Goal: Task Accomplishment & Management: Manage account settings

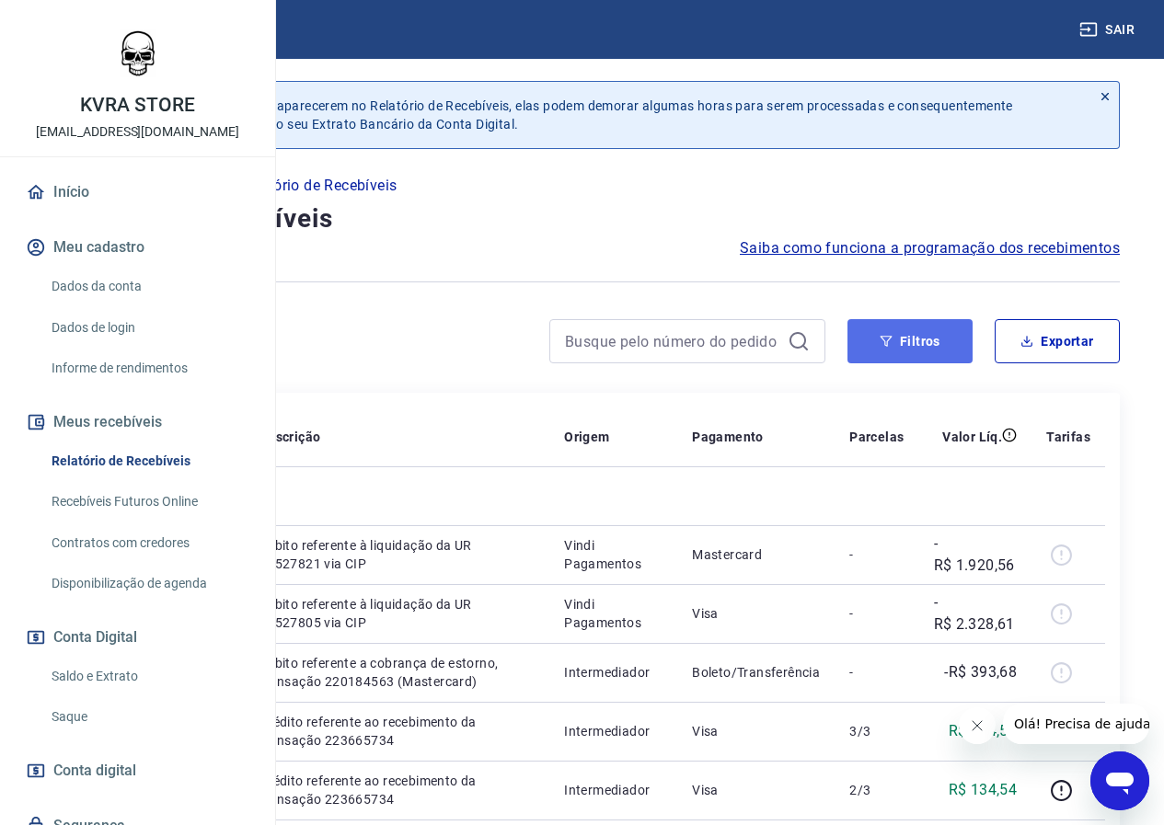
click at [899, 323] on button "Filtros" at bounding box center [910, 341] width 125 height 44
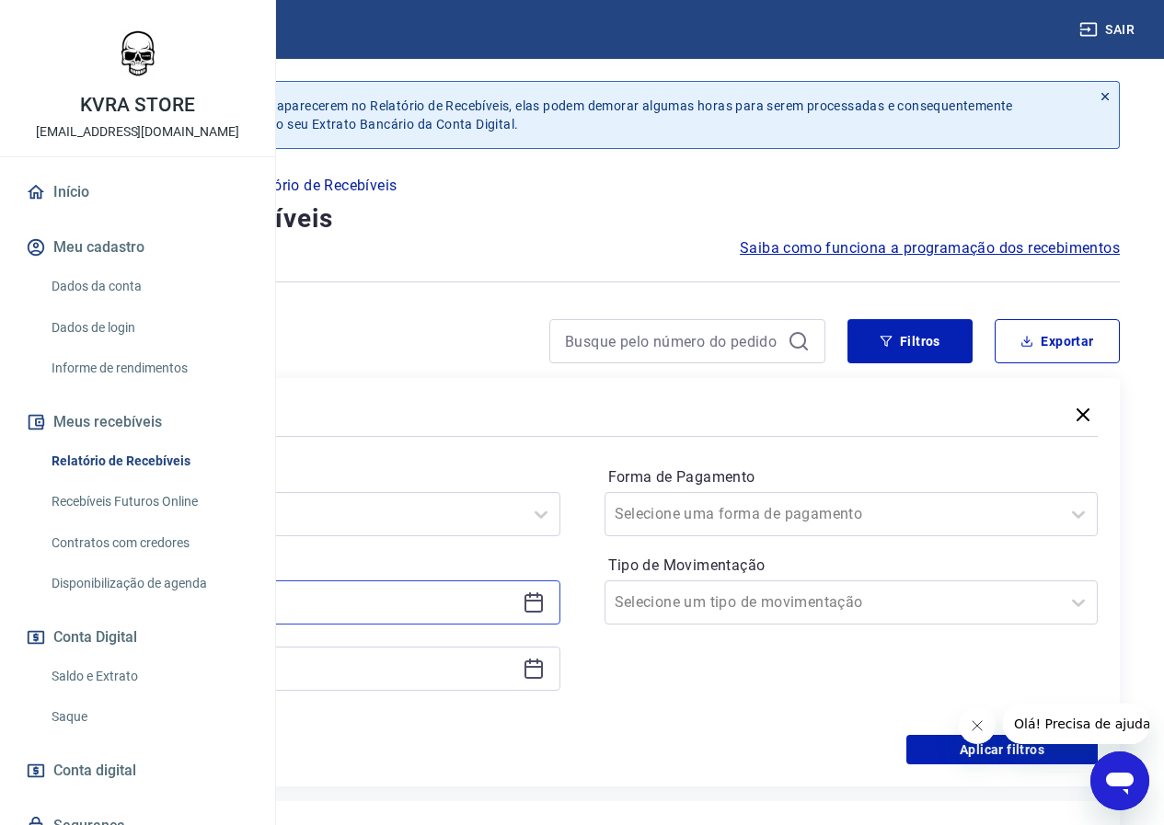
click at [513, 594] on input at bounding box center [298, 603] width 433 height 28
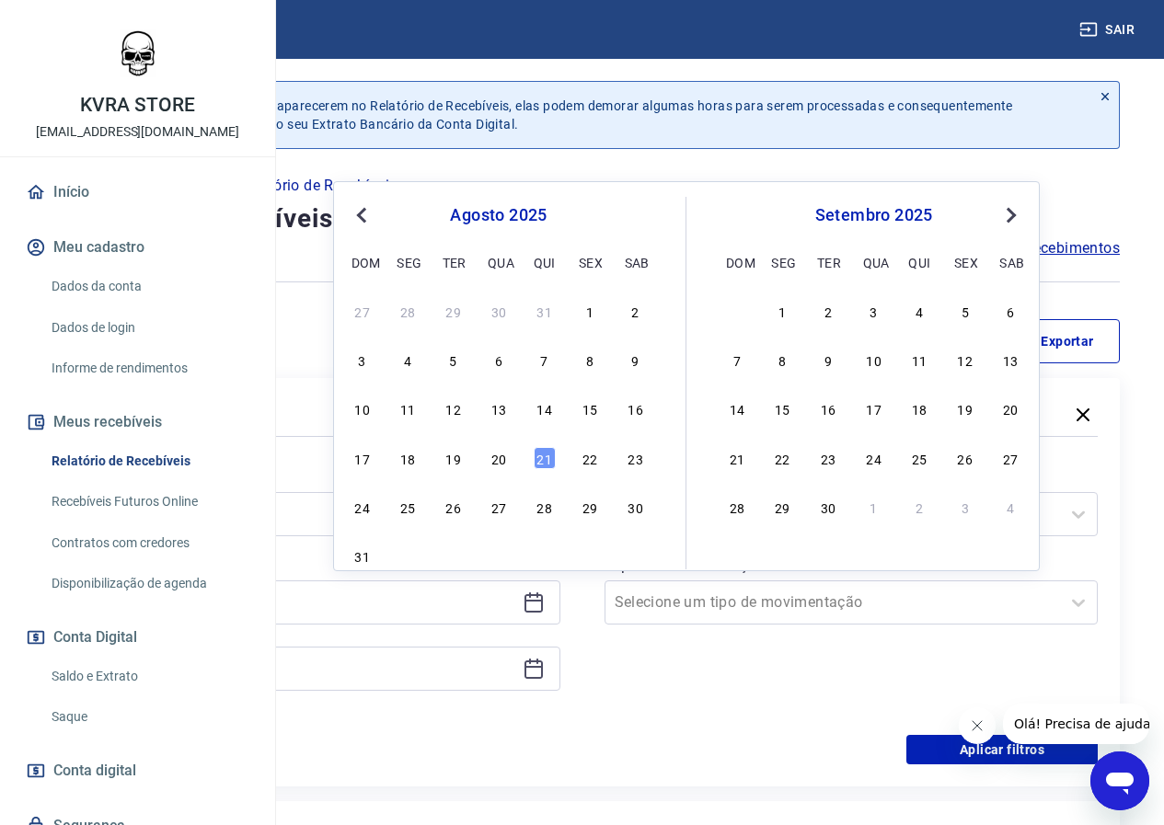
click at [493, 456] on div "20" at bounding box center [499, 458] width 22 height 22
type input "[DATE]"
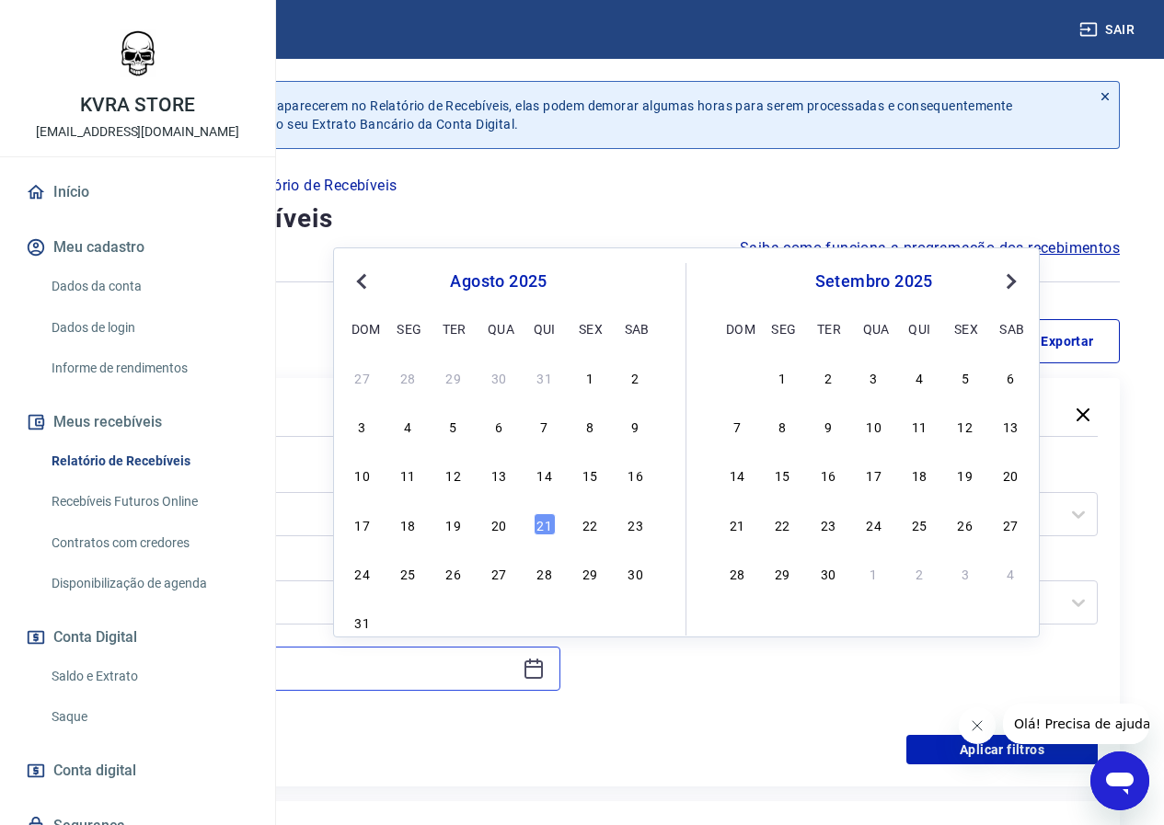
click at [515, 660] on input at bounding box center [298, 669] width 433 height 28
click at [554, 522] on div "21" at bounding box center [545, 524] width 22 height 22
type input "[DATE]"
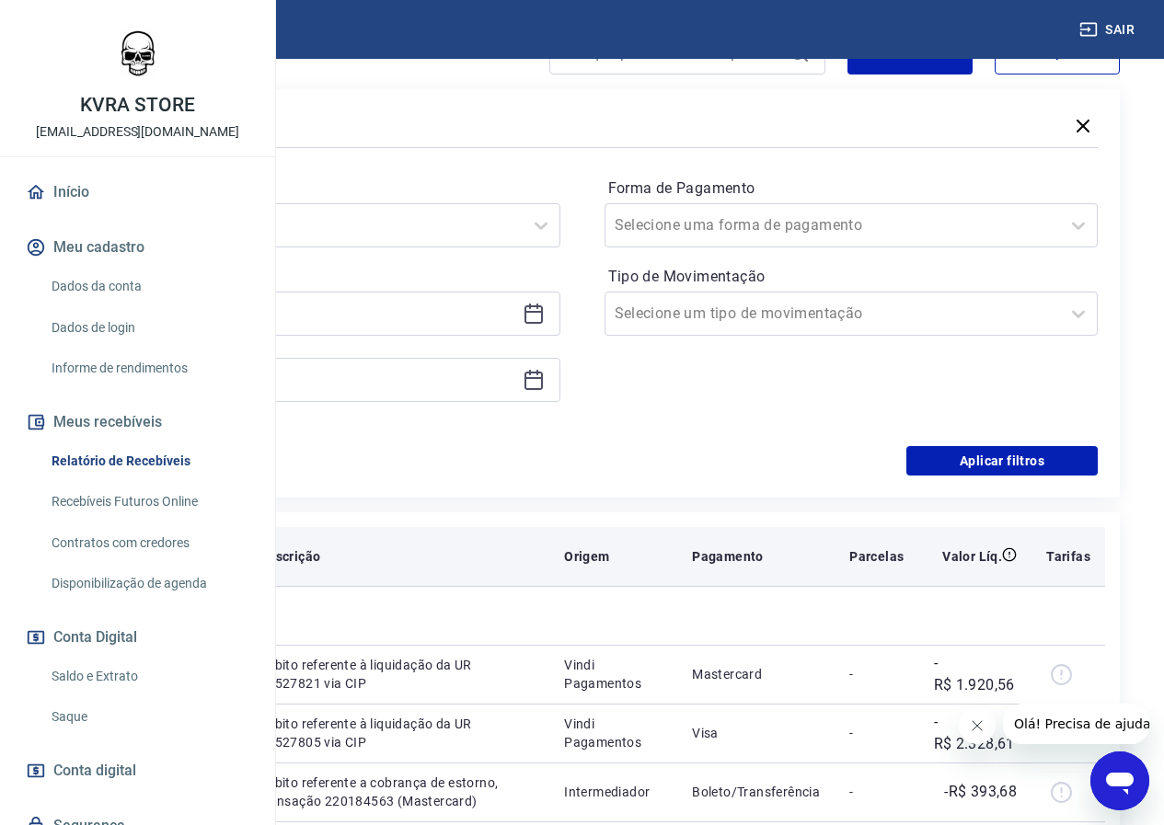
scroll to position [306, 0]
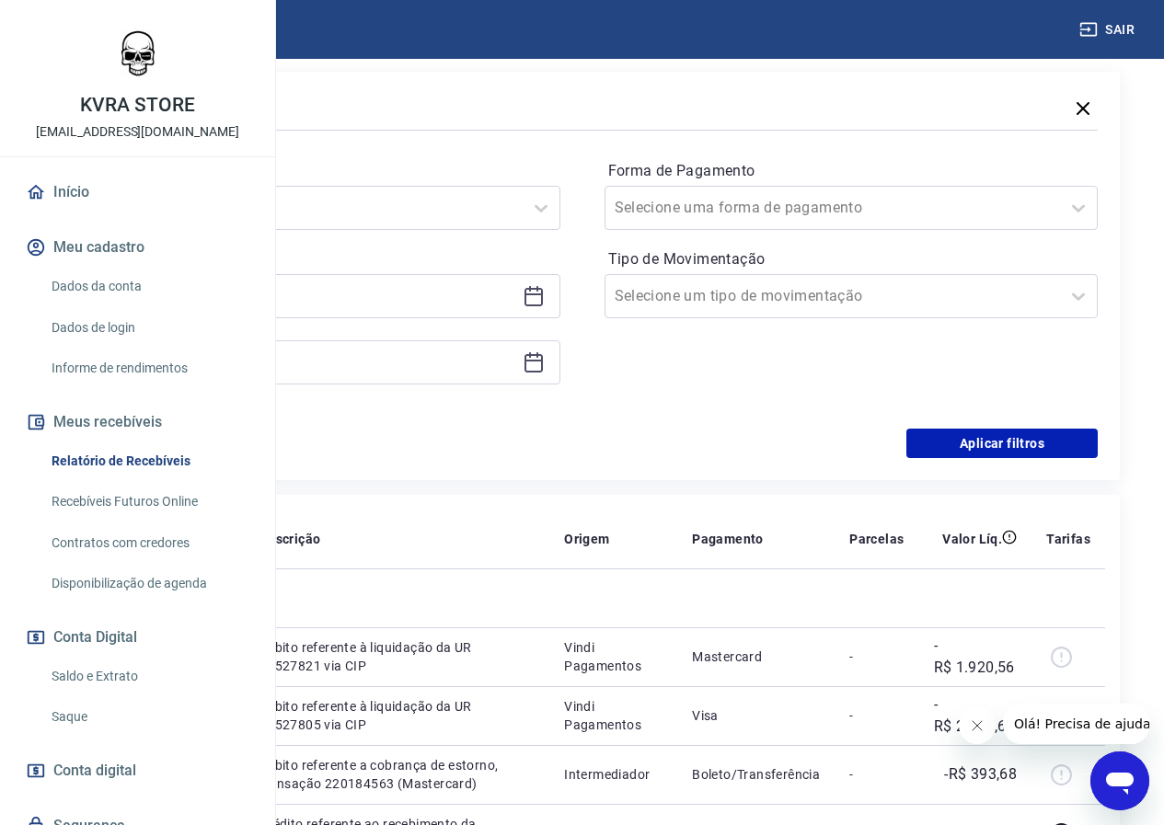
click at [961, 458] on div "Filtros Período Selecione um período Período personalizado Selected date: quart…" at bounding box center [582, 276] width 1076 height 409
click at [944, 433] on button "Aplicar filtros" at bounding box center [1001, 443] width 191 height 29
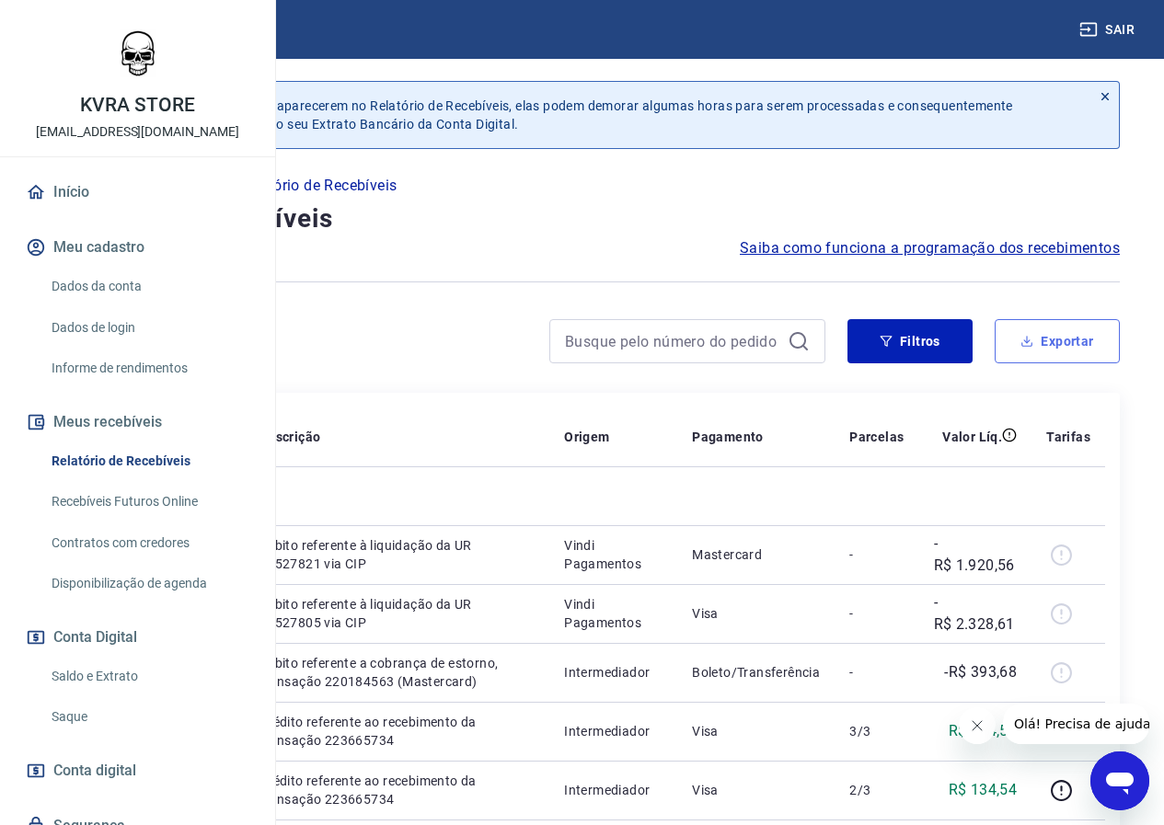
click at [1064, 341] on button "Exportar" at bounding box center [1057, 341] width 125 height 44
type input "20/08/2025"
type input "21/08/2025"
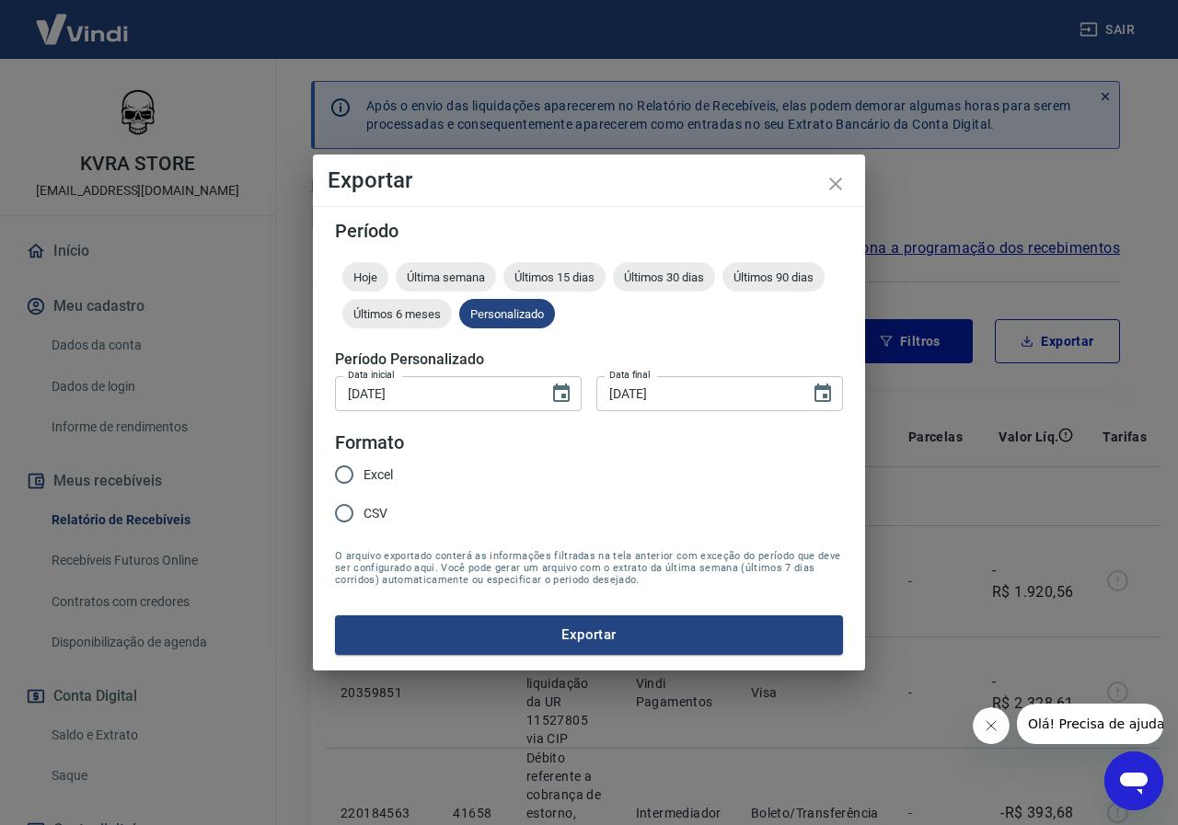
click at [343, 468] on input "Excel" at bounding box center [344, 475] width 39 height 39
radio input "true"
click at [650, 643] on button "Exportar" at bounding box center [589, 635] width 508 height 39
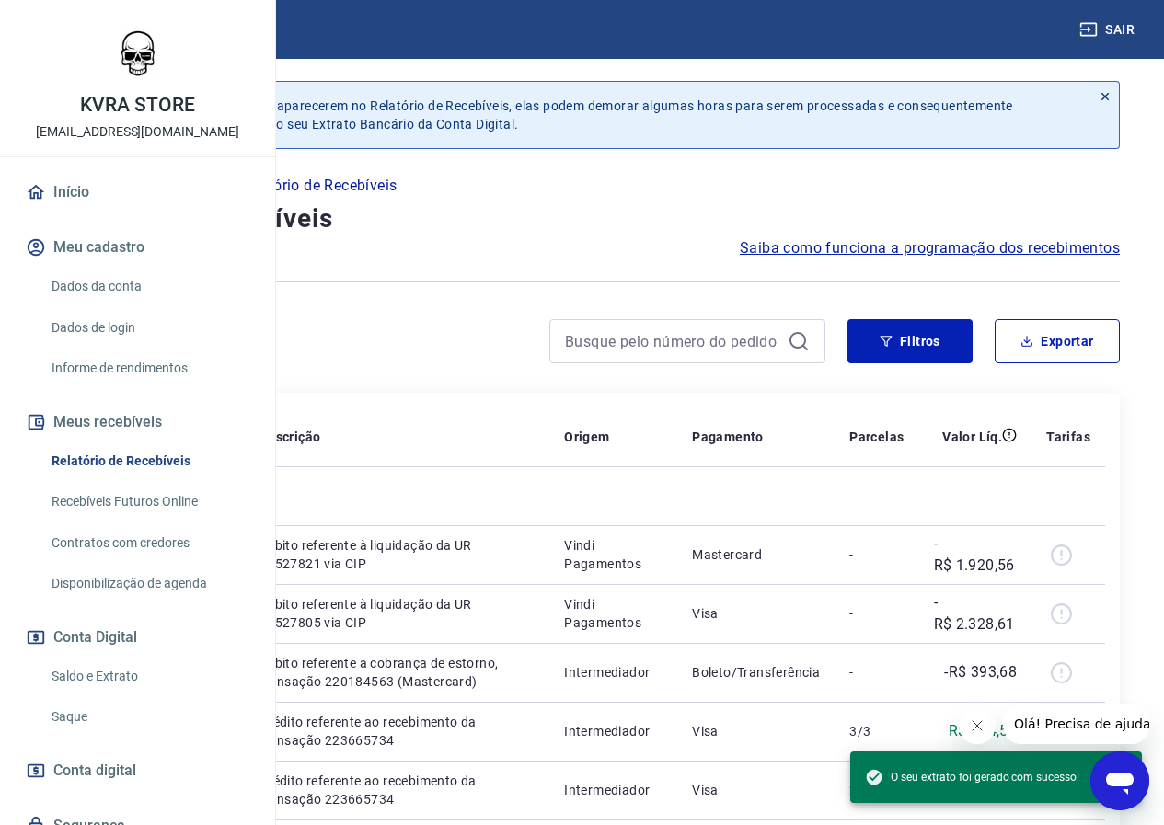
click at [116, 213] on link "Início" at bounding box center [137, 192] width 231 height 40
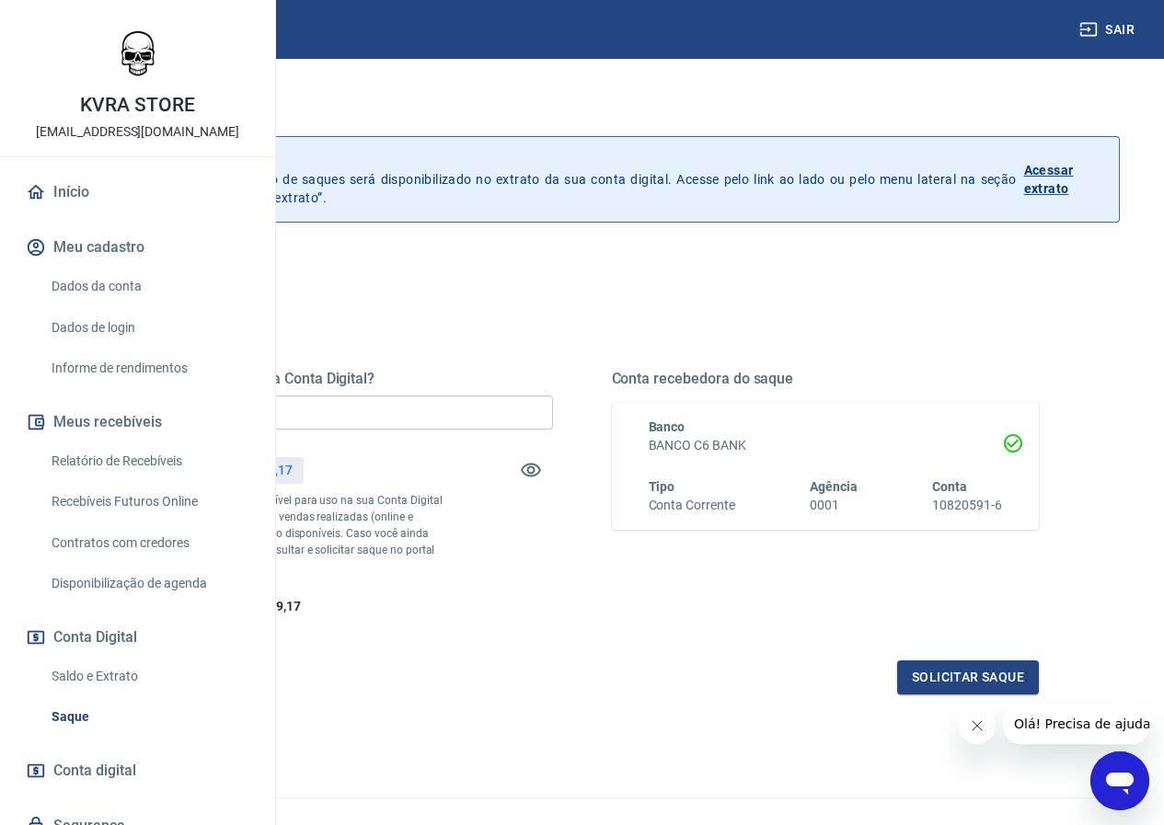
click at [492, 419] on input "R$ 0,00" at bounding box center [339, 413] width 428 height 34
type input "R$ 4.249,17"
click at [917, 695] on button "Solicitar saque" at bounding box center [968, 678] width 142 height 34
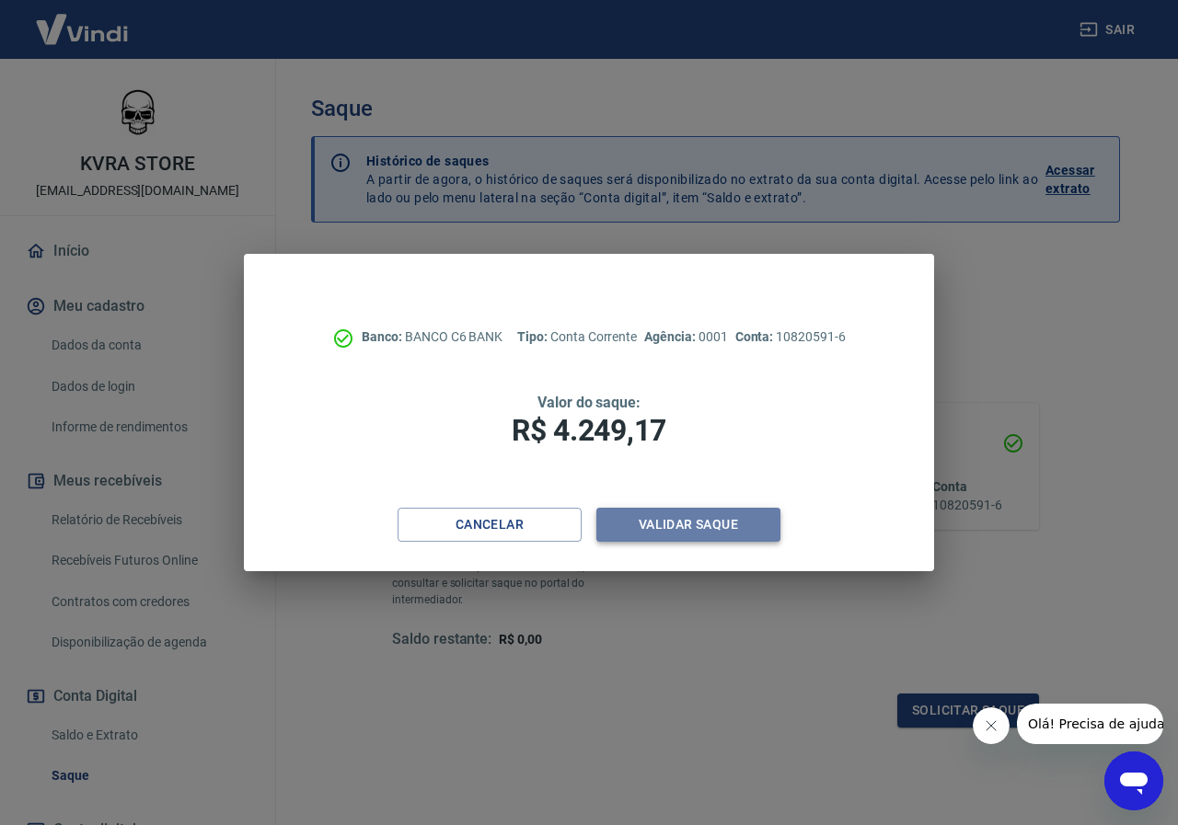
click at [641, 533] on button "Validar saque" at bounding box center [688, 525] width 184 height 34
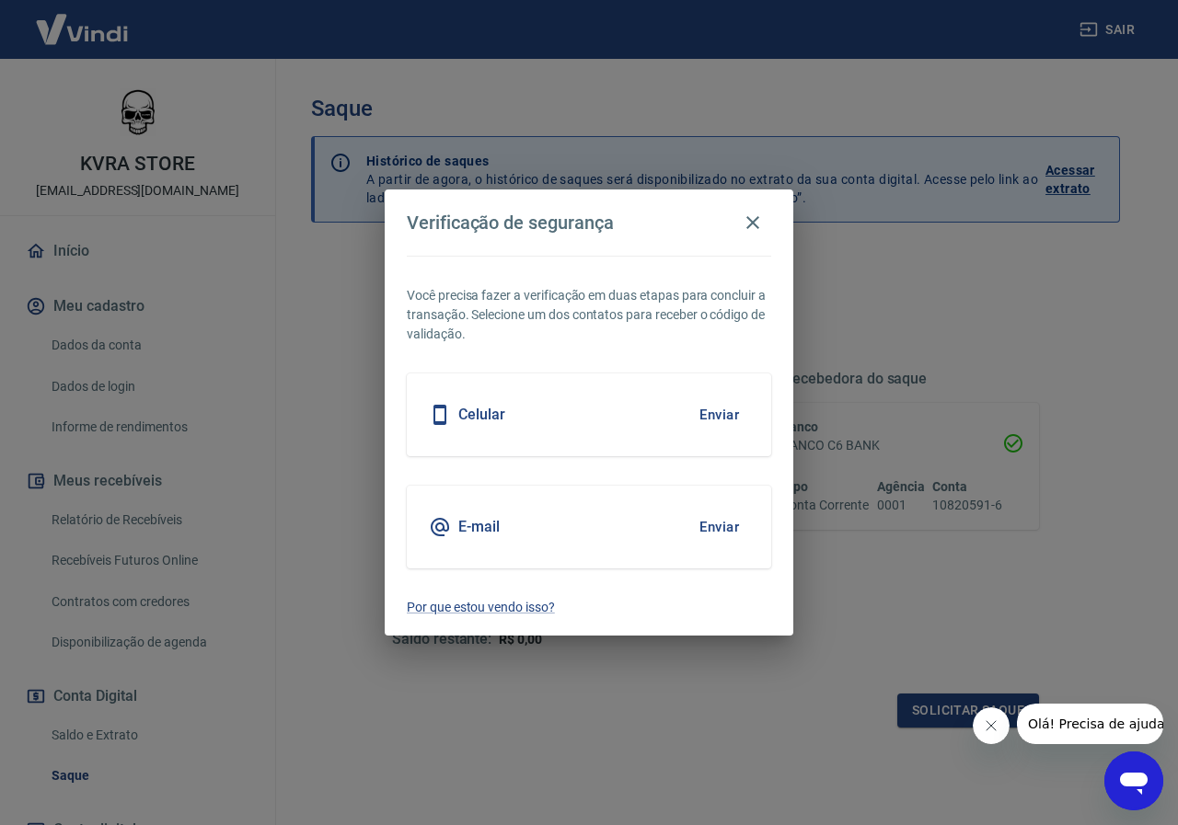
click at [706, 531] on button "Enviar" at bounding box center [719, 527] width 60 height 39
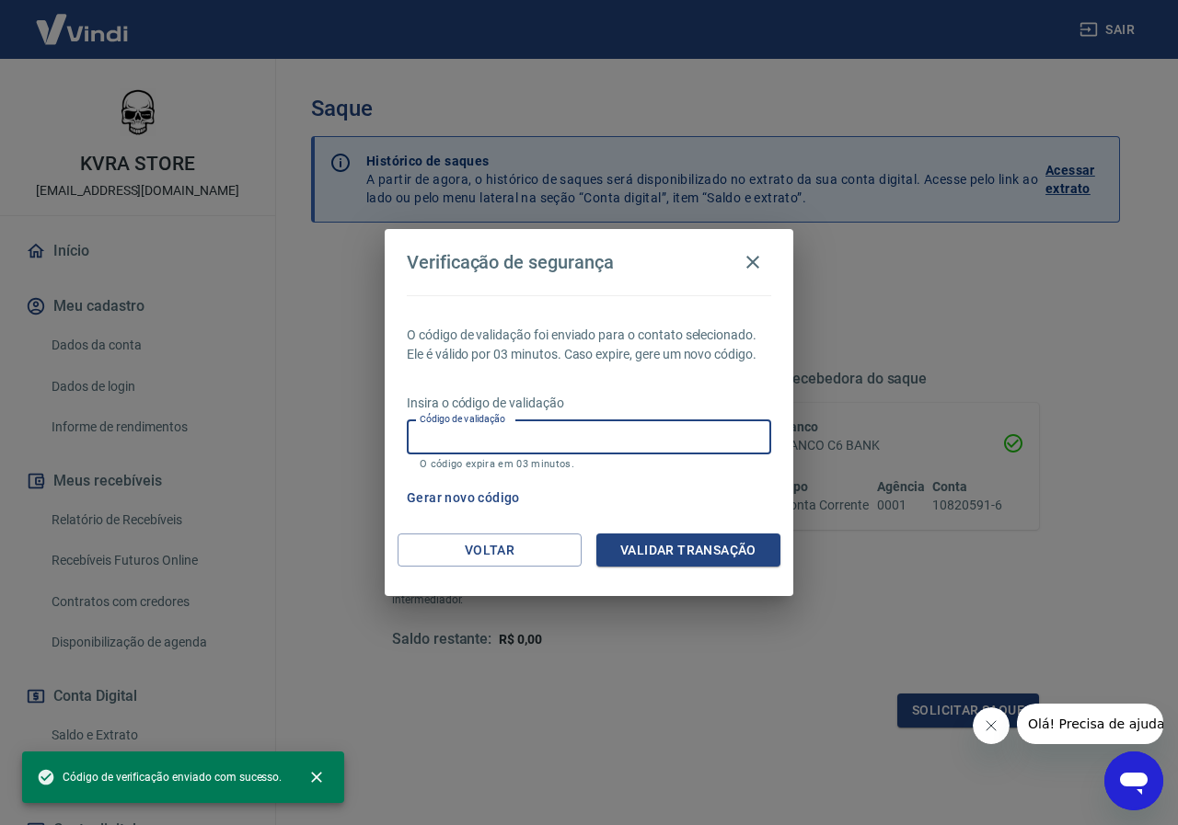
drag, startPoint x: 676, startPoint y: 439, endPoint x: 676, endPoint y: 472, distance: 33.1
click at [676, 439] on input "Código de validação" at bounding box center [589, 438] width 364 height 34
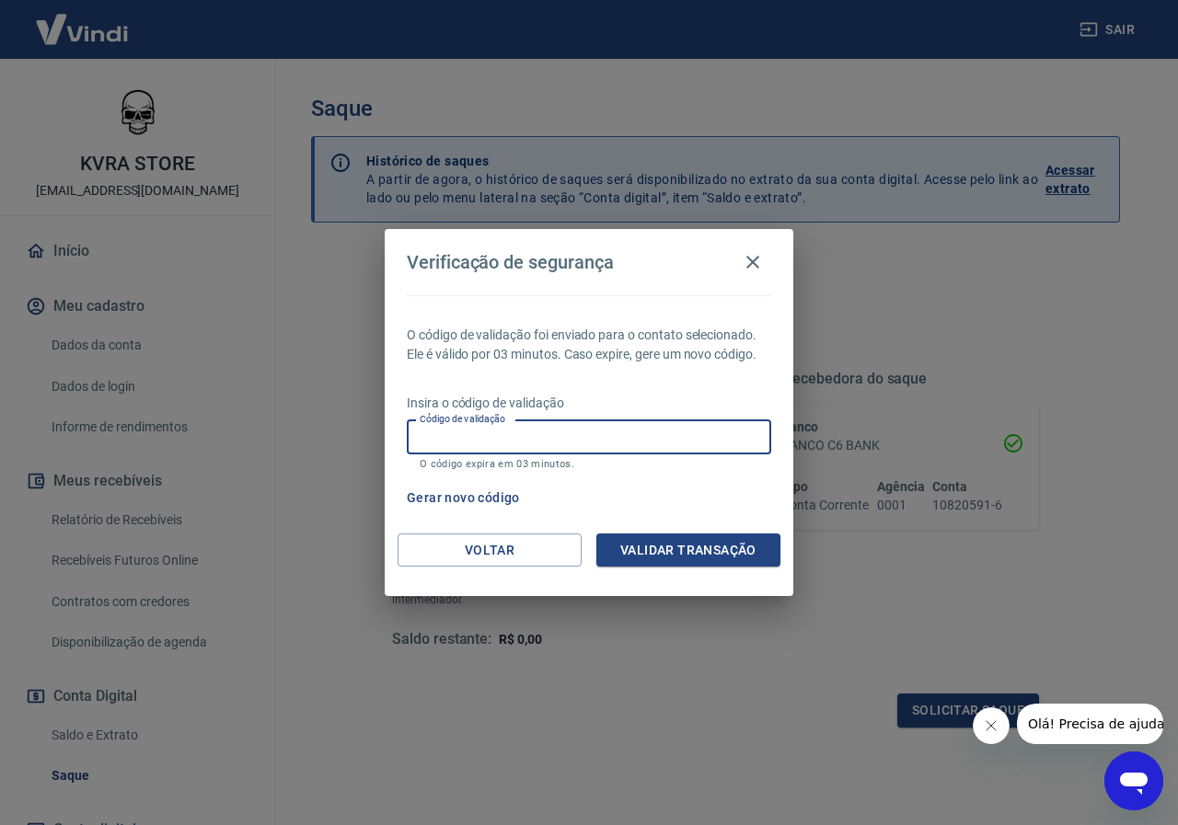
click at [494, 493] on button "Gerar novo código" at bounding box center [463, 498] width 128 height 34
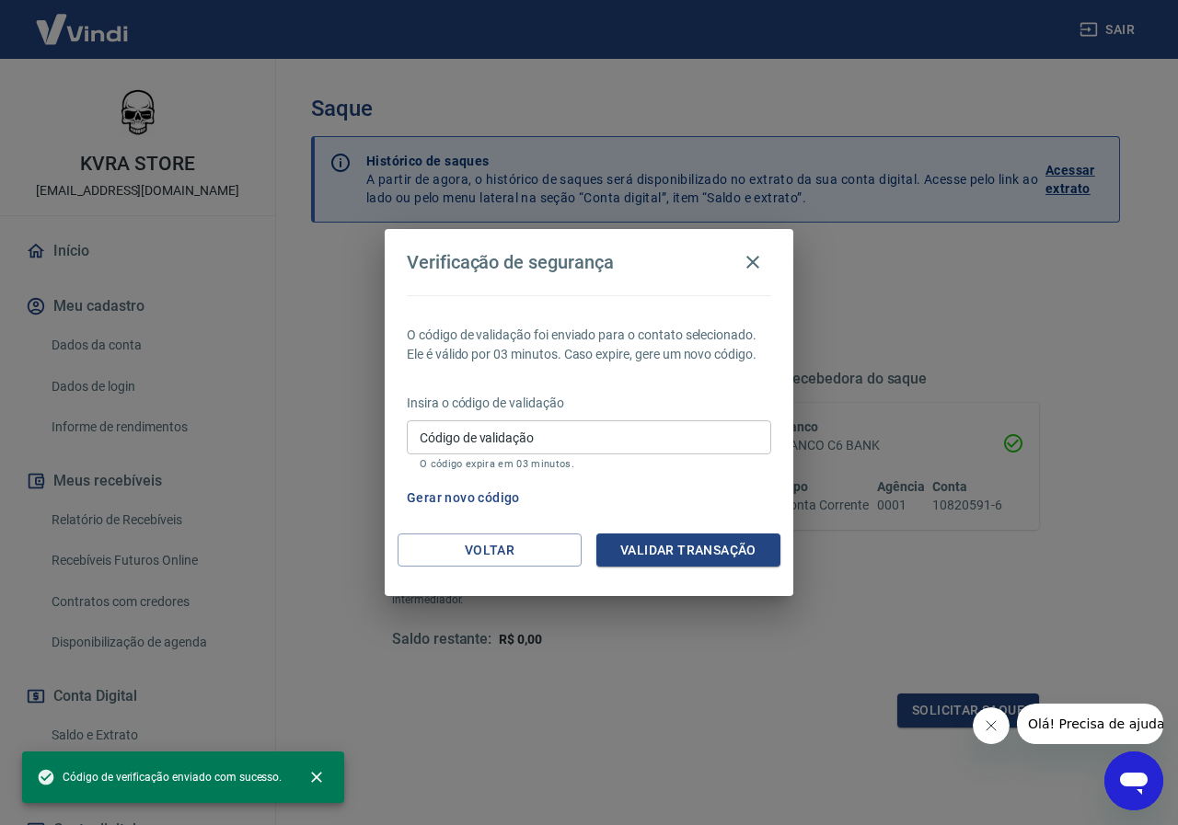
click at [600, 437] on input "Código de validação" at bounding box center [589, 438] width 364 height 34
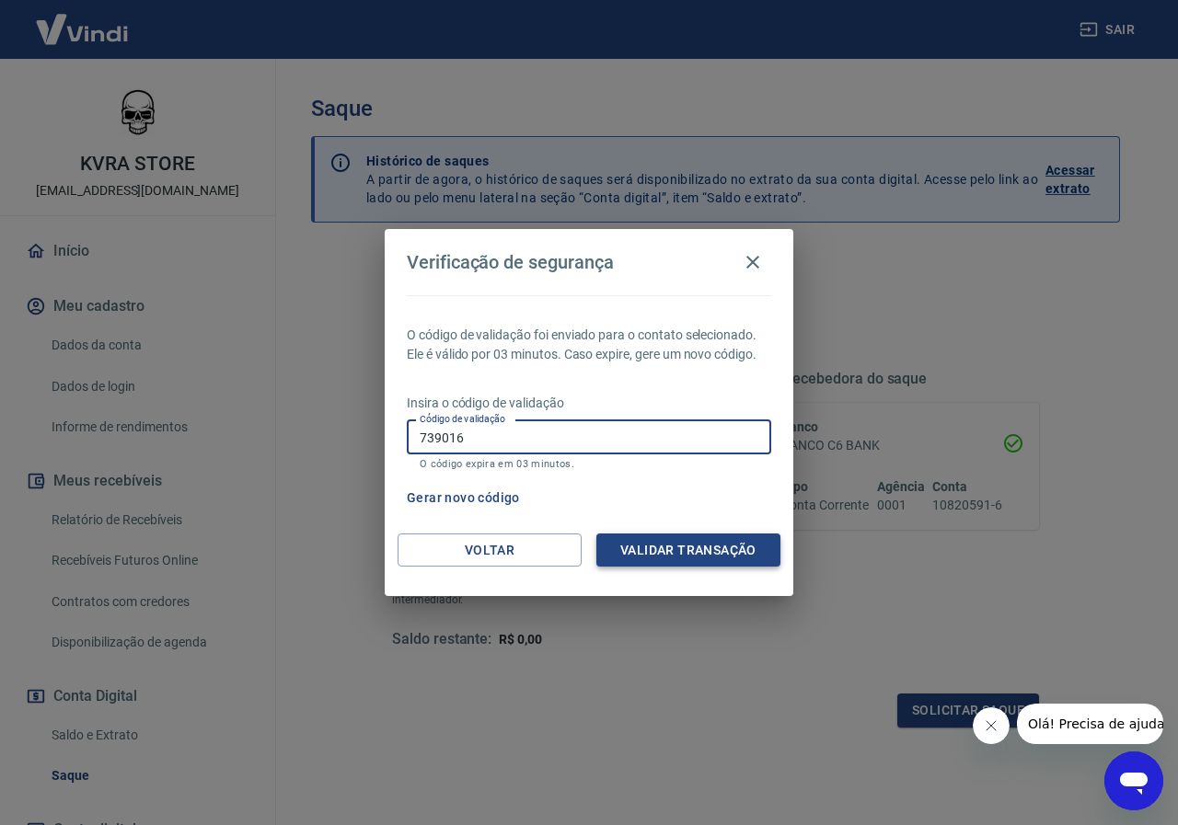
type input "739016"
click at [689, 548] on button "Validar transação" at bounding box center [688, 551] width 184 height 34
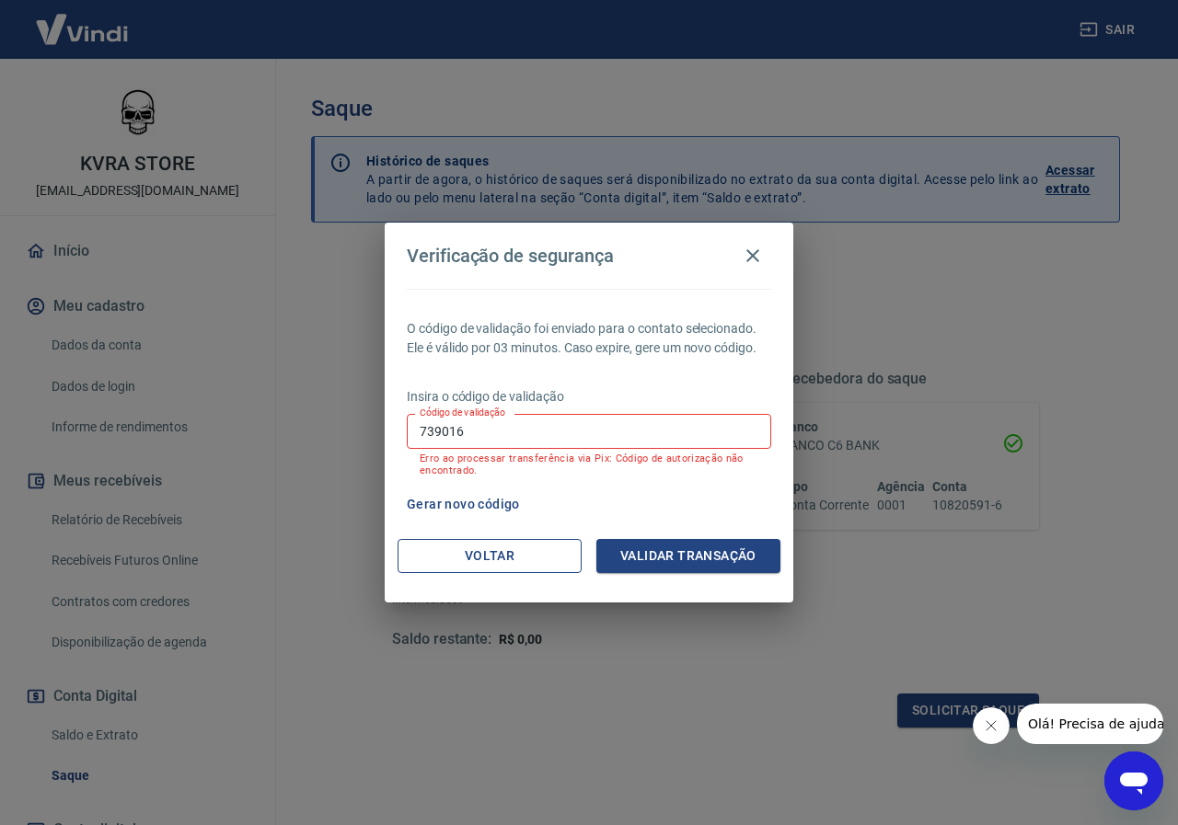
click at [548, 561] on button "Voltar" at bounding box center [490, 556] width 184 height 34
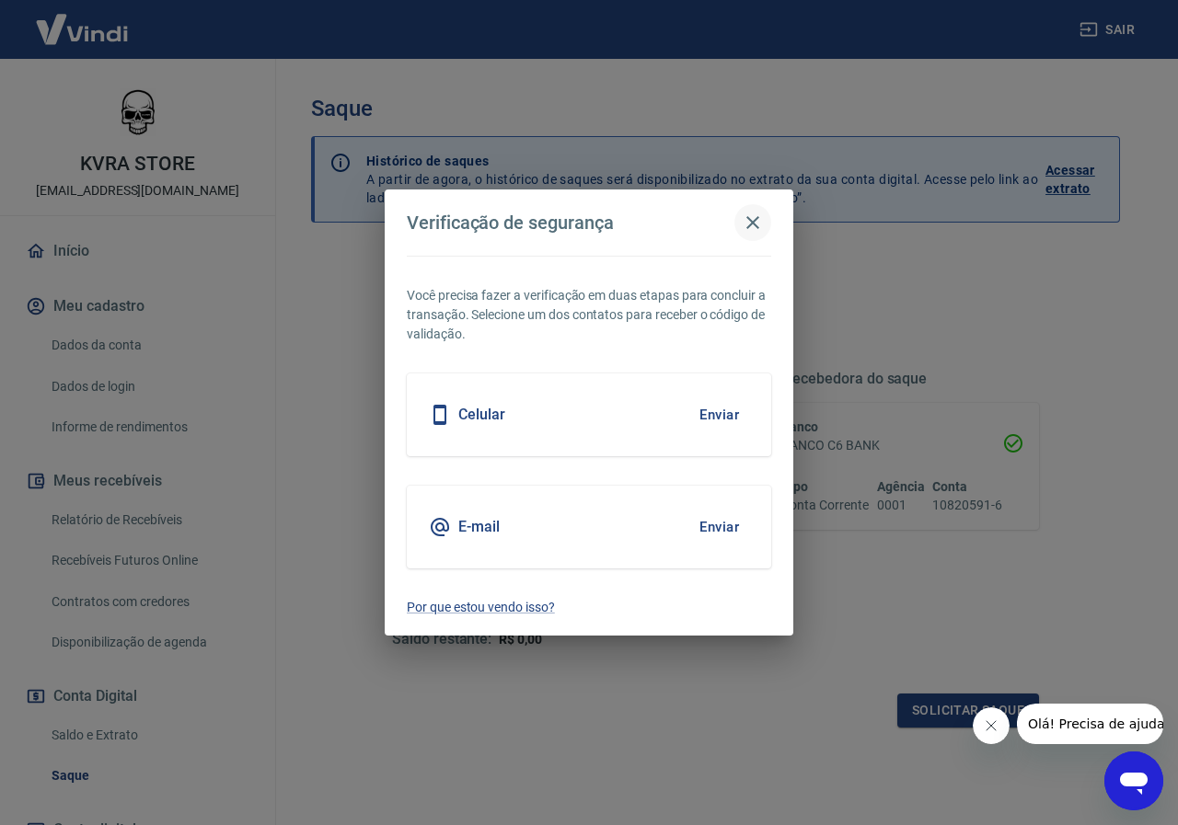
click at [752, 226] on icon "button" at bounding box center [753, 223] width 22 height 22
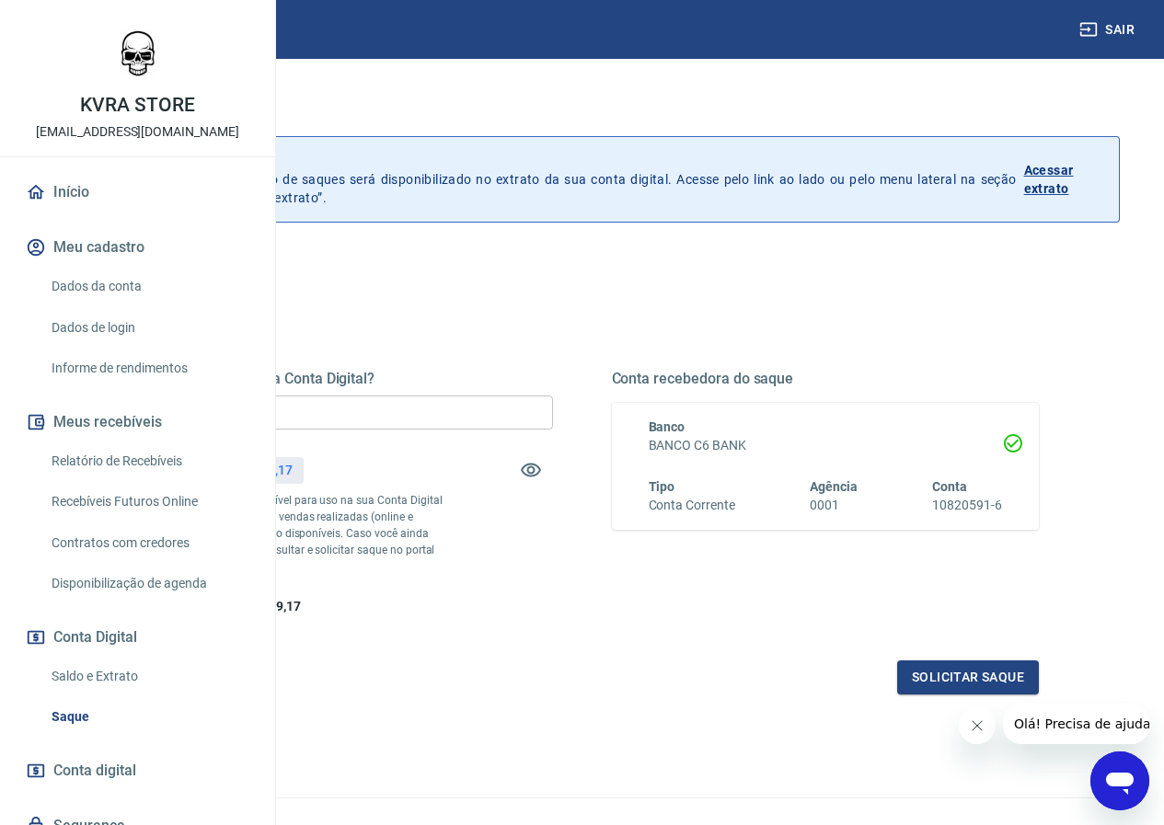
click at [527, 420] on input "R$ 0,00" at bounding box center [339, 413] width 428 height 34
type input "R$ 4.249,17"
click at [915, 695] on button "Solicitar saque" at bounding box center [968, 678] width 142 height 34
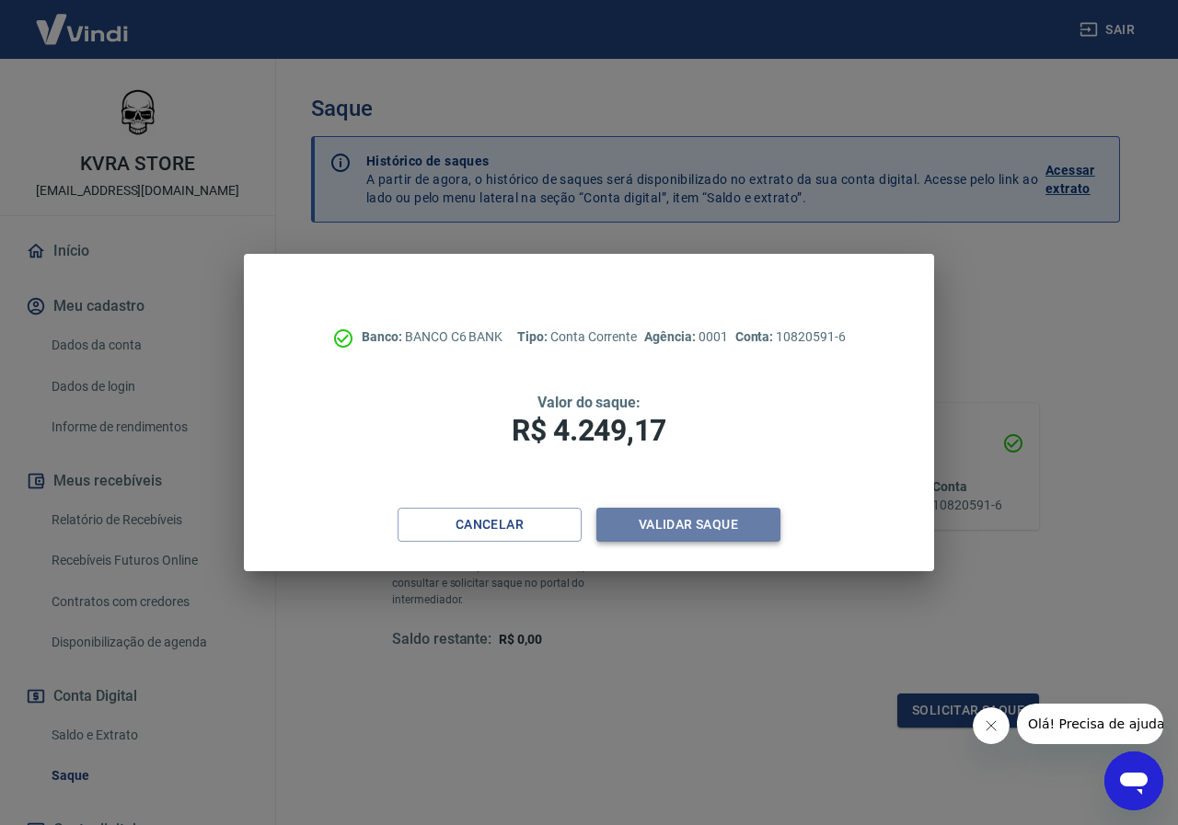
click at [640, 531] on button "Validar saque" at bounding box center [688, 525] width 184 height 34
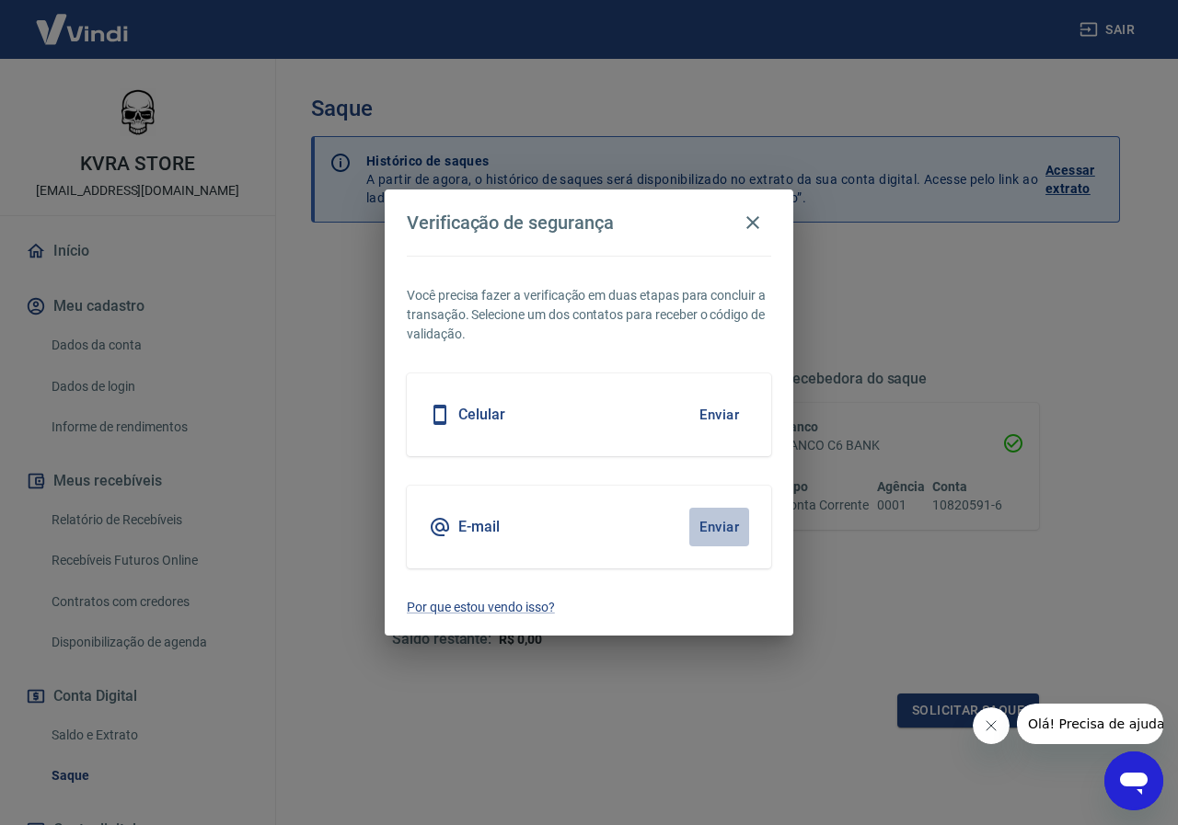
click at [728, 521] on button "Enviar" at bounding box center [719, 527] width 60 height 39
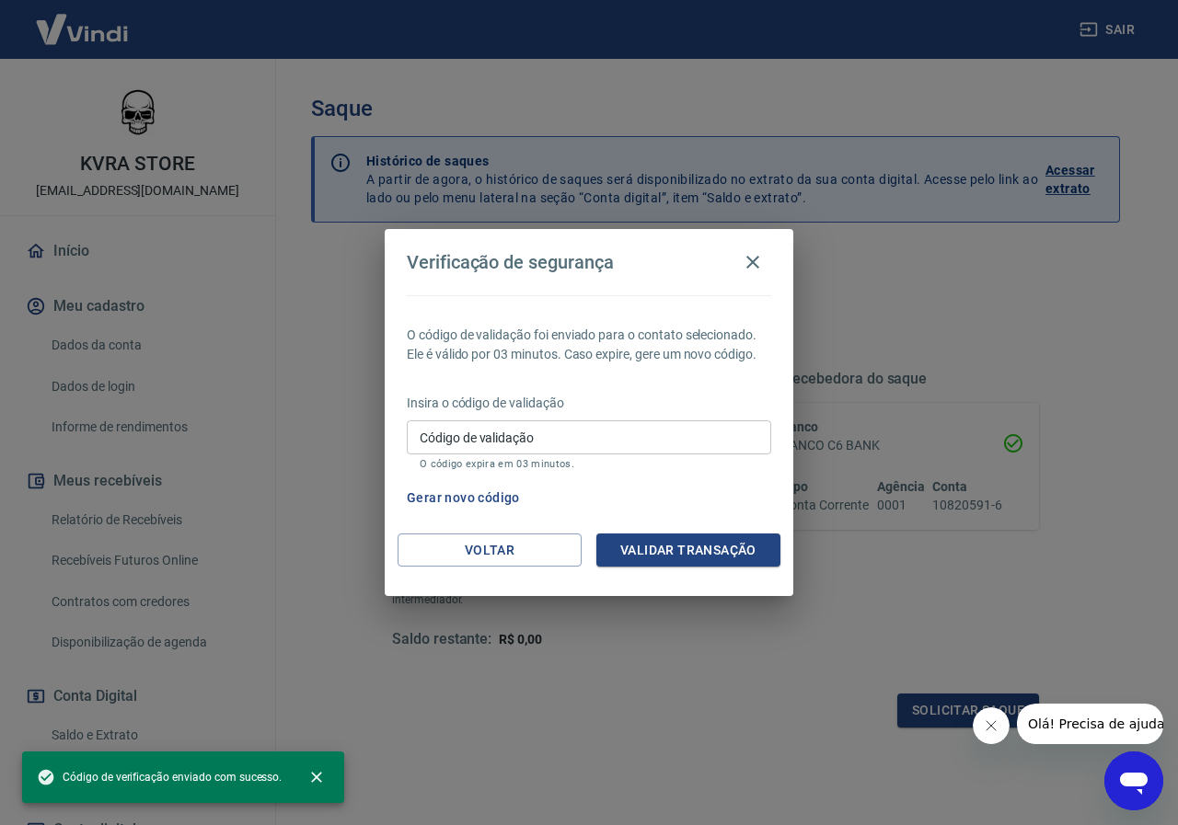
click at [645, 822] on div "Verificação de segurança O código de validação foi enviado para o contato selec…" at bounding box center [589, 412] width 1178 height 825
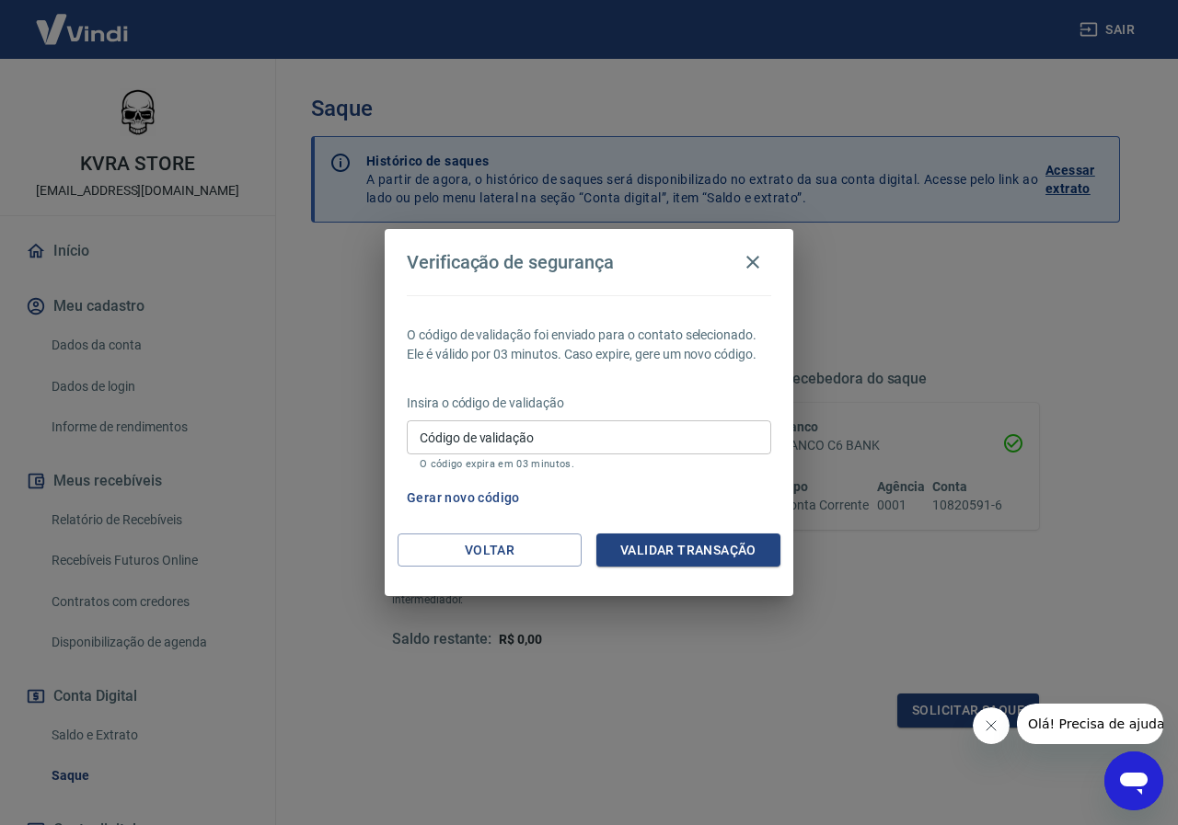
click at [553, 446] on input "Código de validação" at bounding box center [589, 438] width 364 height 34
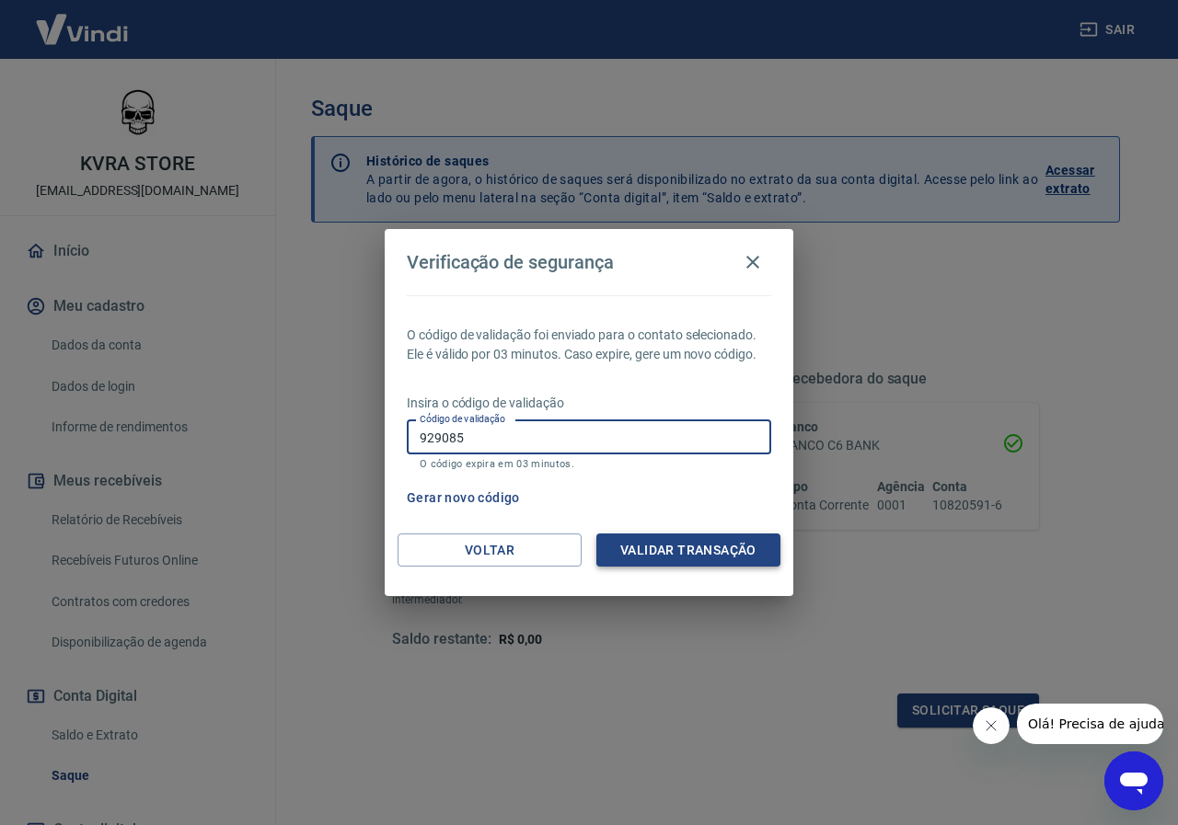
type input "929085"
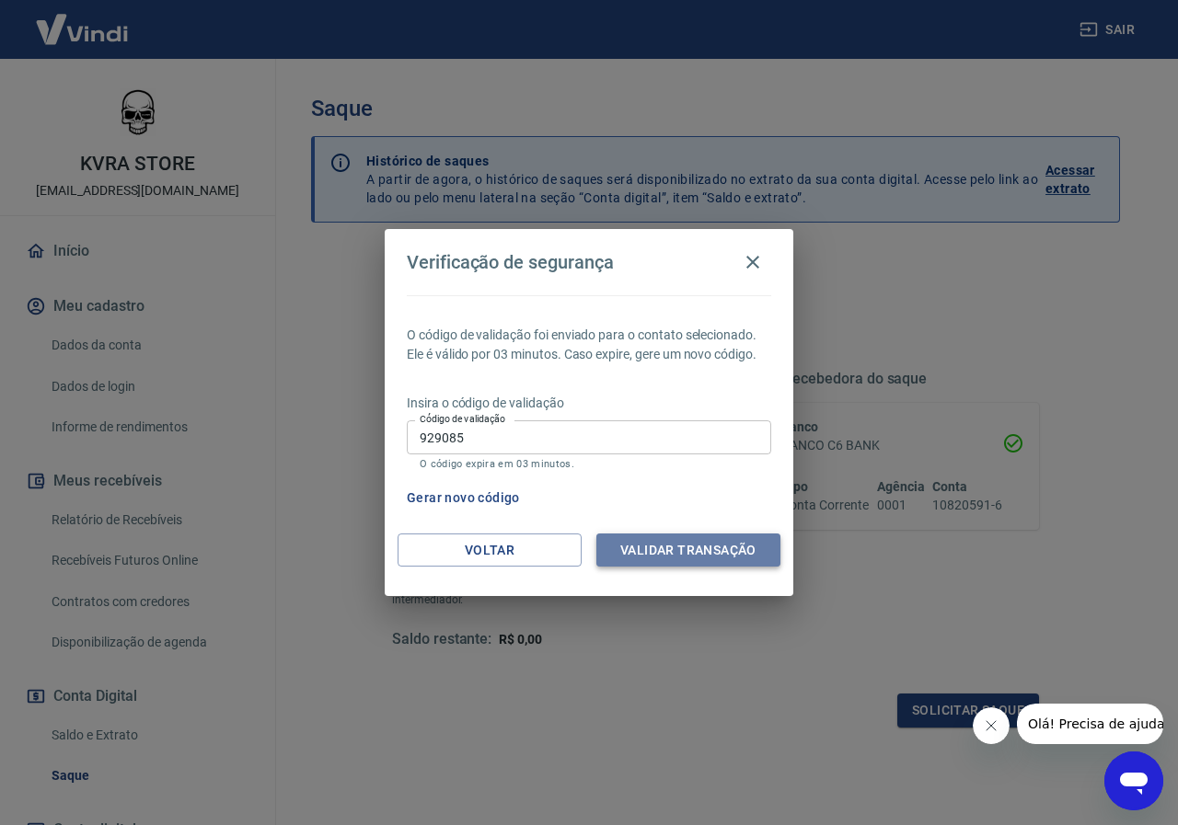
click at [676, 560] on button "Validar transação" at bounding box center [688, 551] width 184 height 34
